Goal: Transaction & Acquisition: Obtain resource

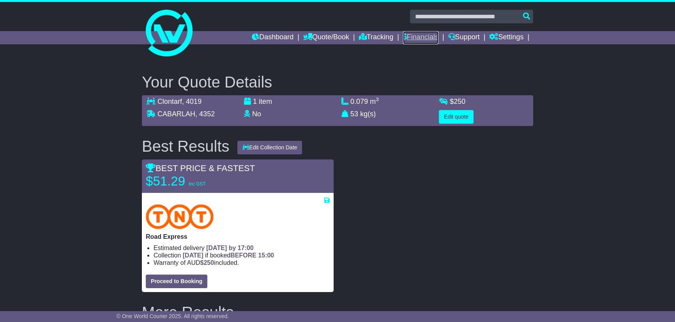
click at [431, 36] on link "Financials" at bounding box center [420, 37] width 35 height 13
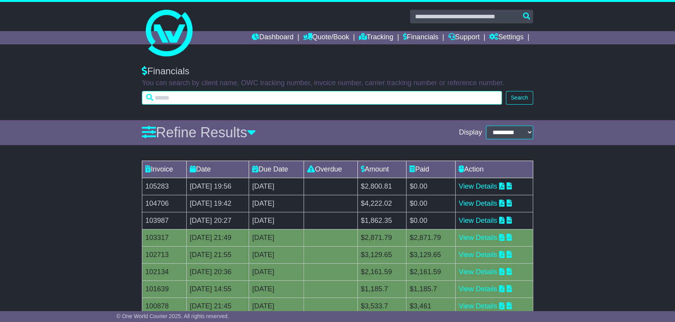
click at [192, 99] on input "text" at bounding box center [322, 98] width 360 height 14
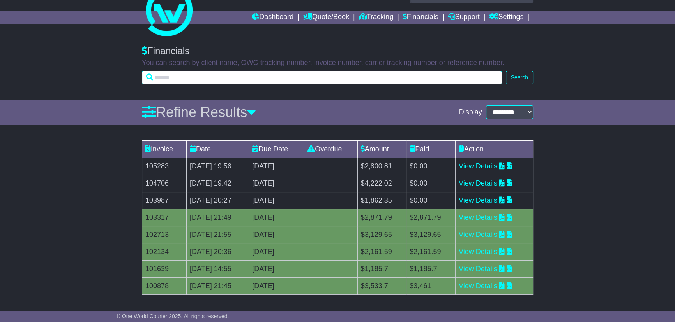
scroll to position [19, 0]
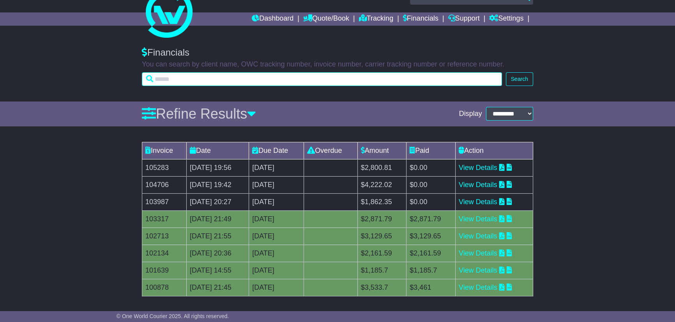
click at [195, 79] on input "text" at bounding box center [322, 79] width 360 height 14
paste input "******"
type input "******"
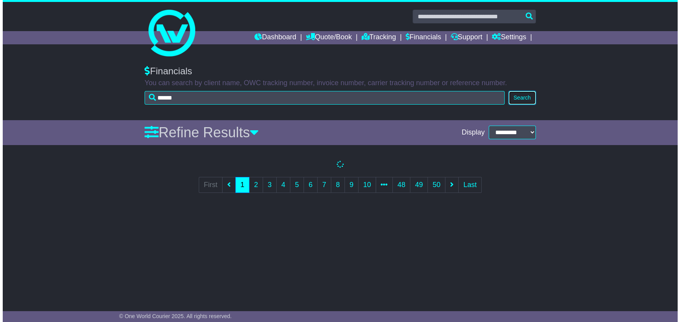
scroll to position [0, 0]
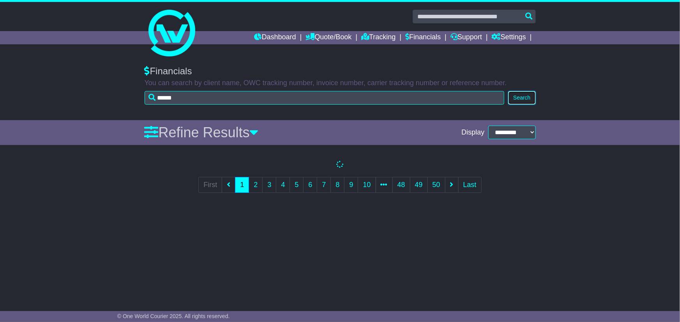
click at [520, 84] on div "Financials You can search by client name, OWC tracking number, invoice number, …" at bounding box center [340, 83] width 399 height 51
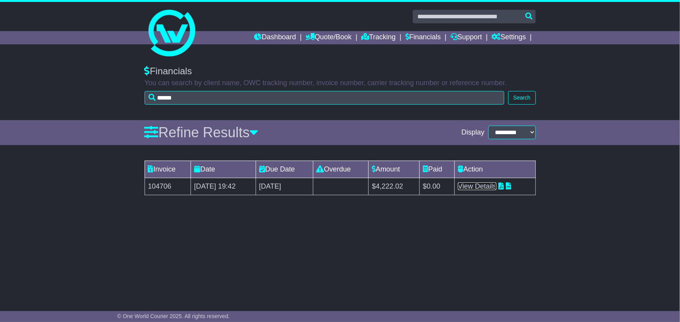
click at [492, 185] on link "View Details" at bounding box center [477, 187] width 39 height 8
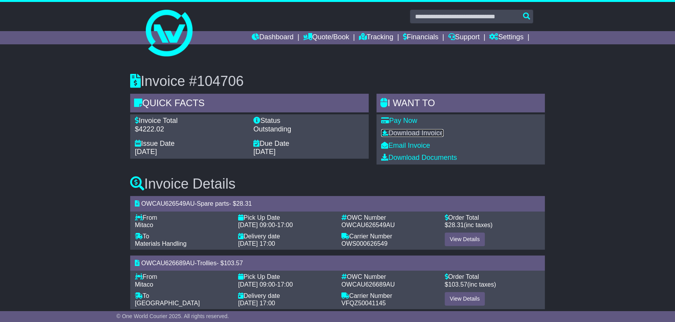
click at [431, 131] on link "Download Invoice" at bounding box center [412, 133] width 62 height 8
click at [407, 131] on link "Download Invoice" at bounding box center [412, 133] width 62 height 8
click at [409, 134] on link "Download Invoice" at bounding box center [412, 133] width 62 height 8
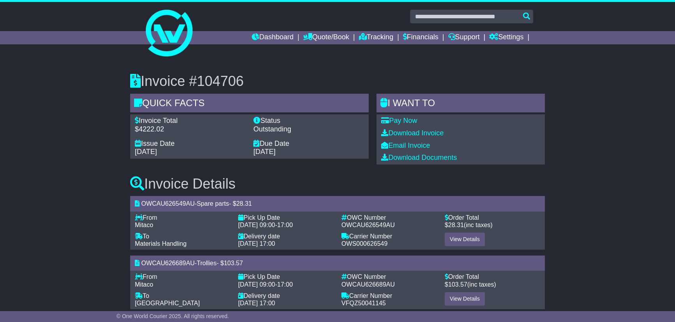
click at [400, 132] on link "Download Invoice" at bounding box center [412, 133] width 62 height 8
click at [386, 135] on icon at bounding box center [384, 132] width 7 height 7
click at [397, 133] on link "Download Invoice" at bounding box center [412, 133] width 62 height 8
click at [401, 146] on link "Email Invoice" at bounding box center [405, 146] width 49 height 8
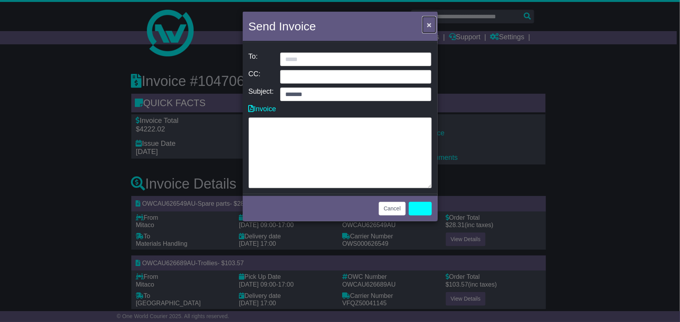
click at [425, 22] on button "×" at bounding box center [429, 25] width 12 height 16
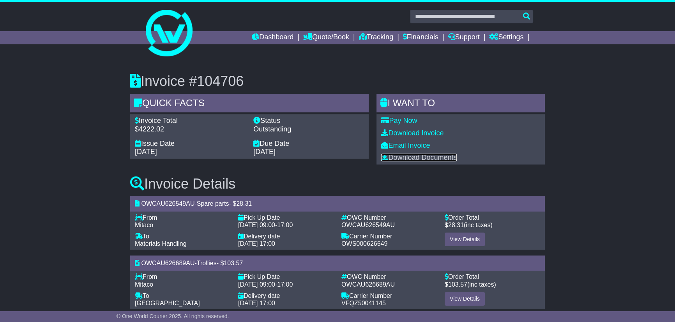
click at [420, 155] on link "Download Documents" at bounding box center [419, 158] width 76 height 8
click at [405, 156] on link "Download Documents" at bounding box center [419, 158] width 76 height 8
click at [405, 145] on link "Email Invoice" at bounding box center [405, 146] width 49 height 8
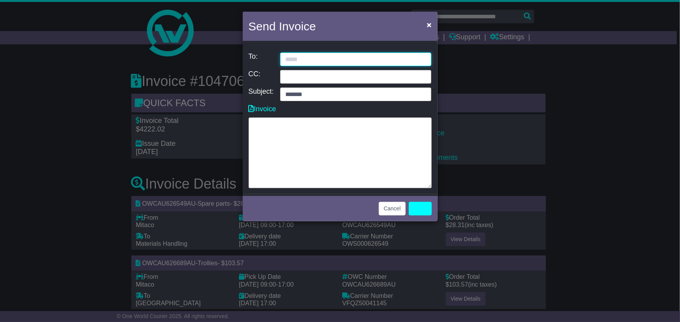
click at [312, 63] on input "email" at bounding box center [355, 60] width 151 height 14
